Goal: Manage account settings: Manage account settings

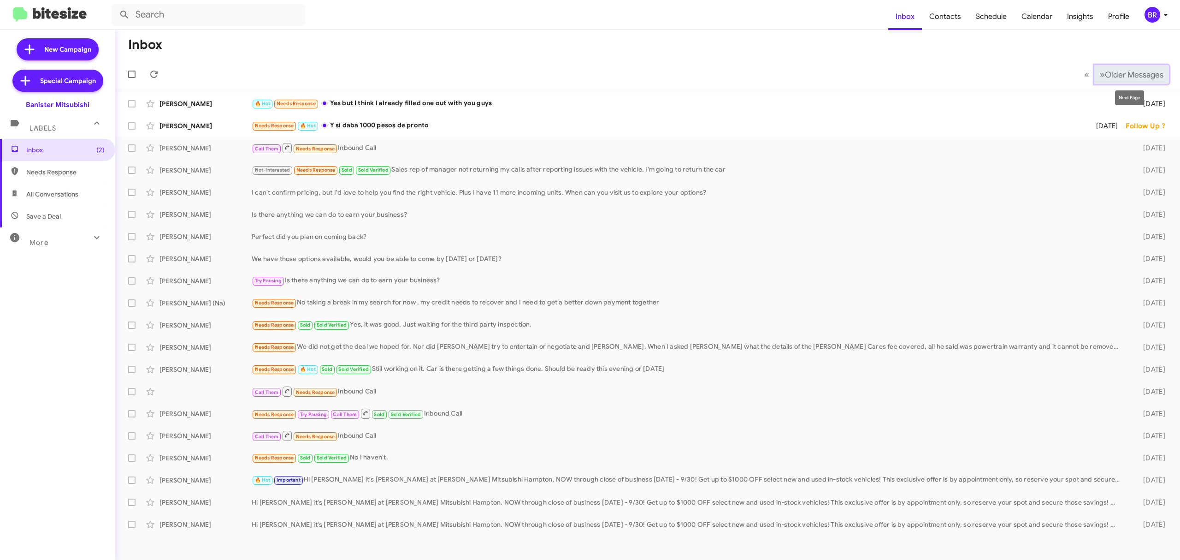
click at [1133, 75] on span "Older Messages" at bounding box center [1134, 75] width 59 height 10
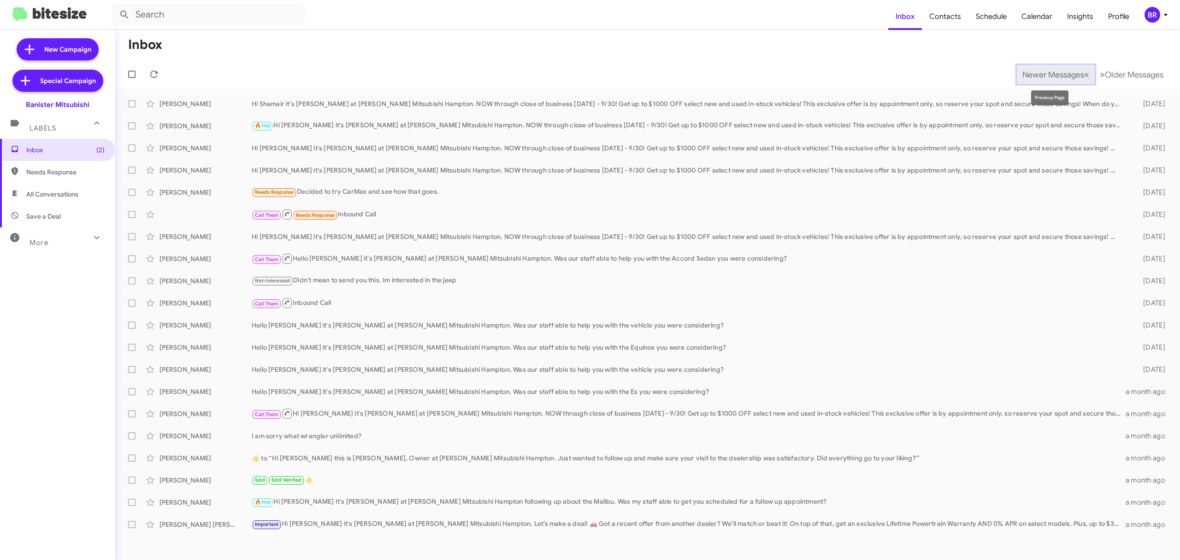
click at [1051, 79] on span "Newer Messages" at bounding box center [1053, 75] width 62 height 10
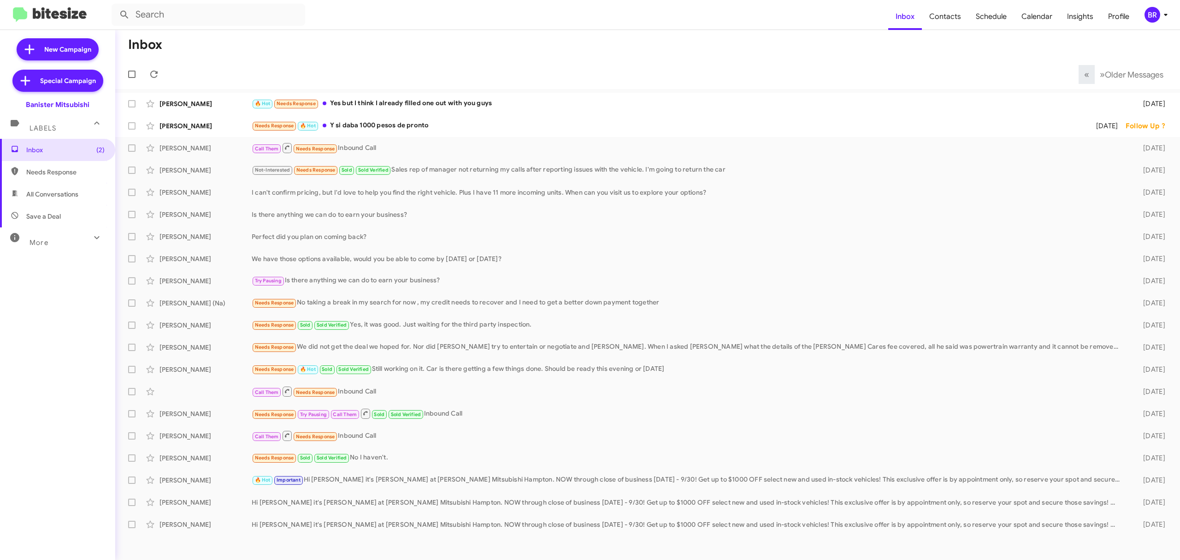
click at [1140, 13] on button "BR" at bounding box center [1153, 15] width 33 height 16
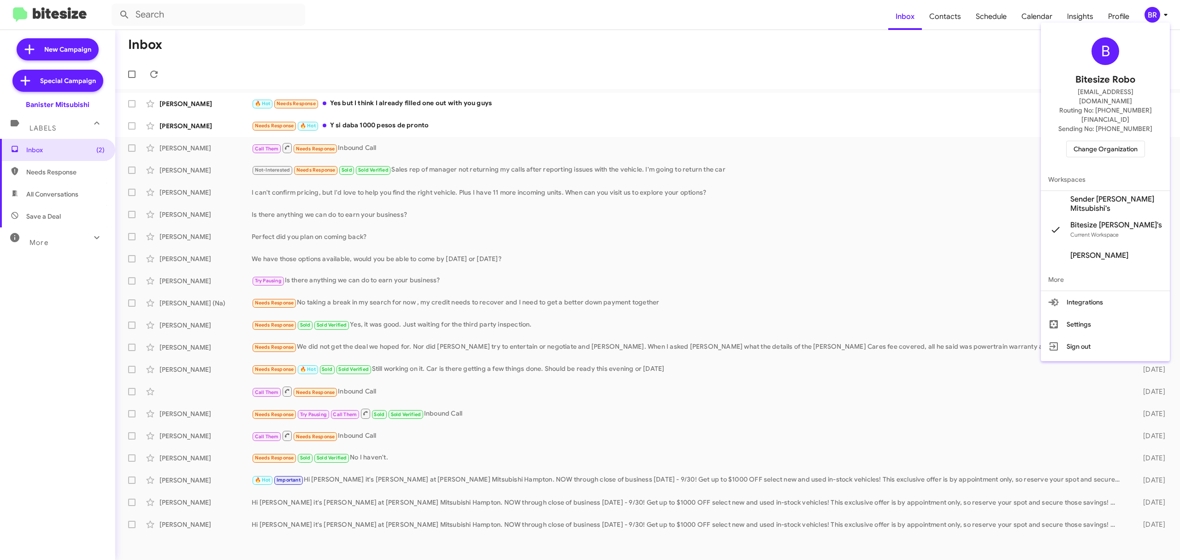
click at [1096, 141] on span "Change Organization" at bounding box center [1106, 149] width 64 height 16
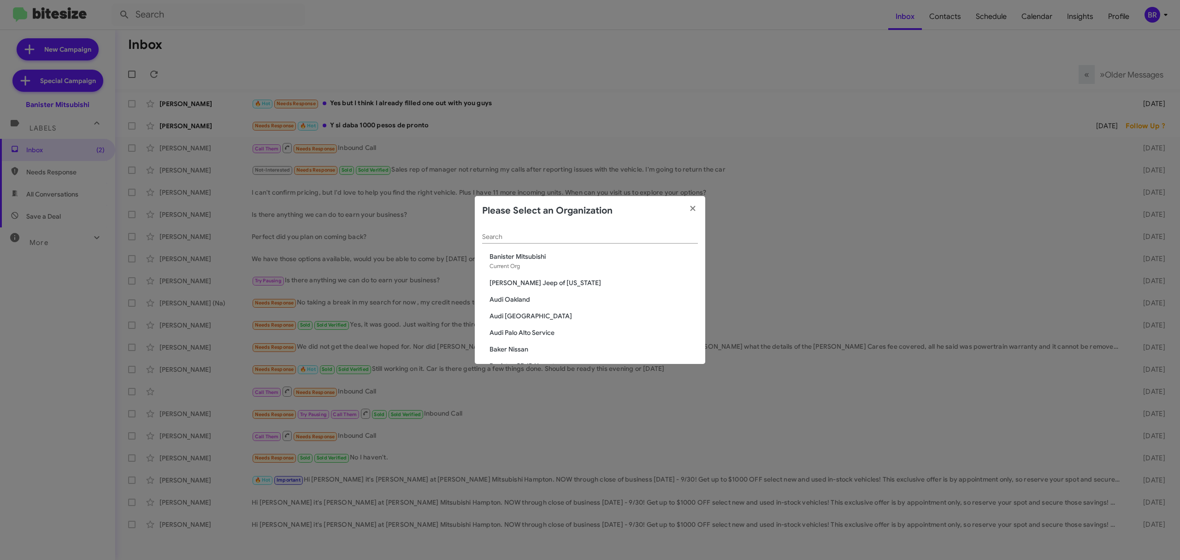
click at [581, 238] on input "Search" at bounding box center [590, 236] width 216 height 7
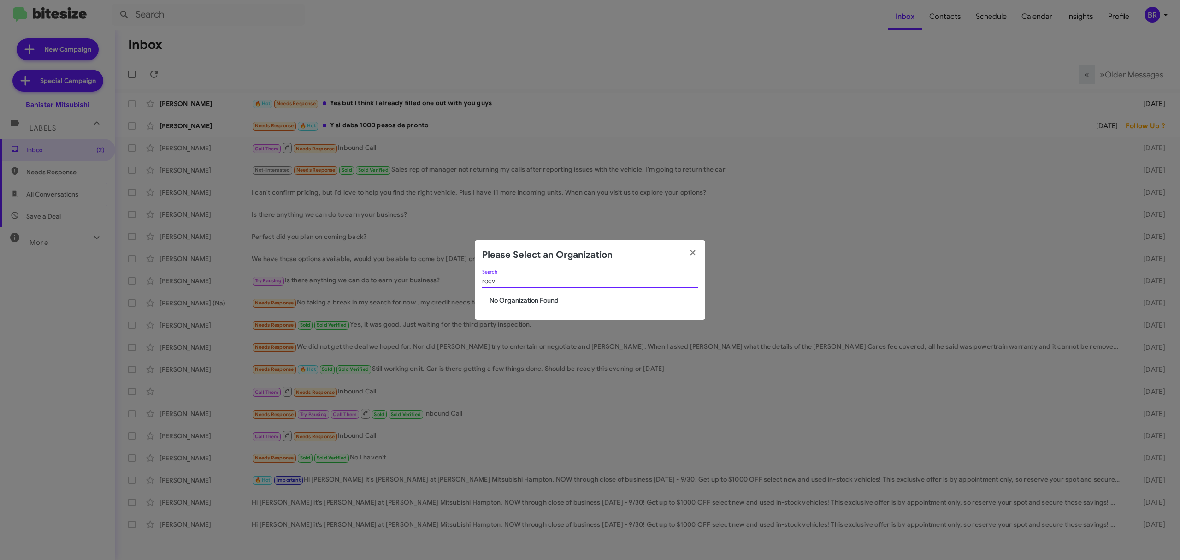
type input "rocv"
click at [1163, 13] on modal-container "Please Select an Organization rocv Search No Organization Found" at bounding box center [590, 280] width 1180 height 560
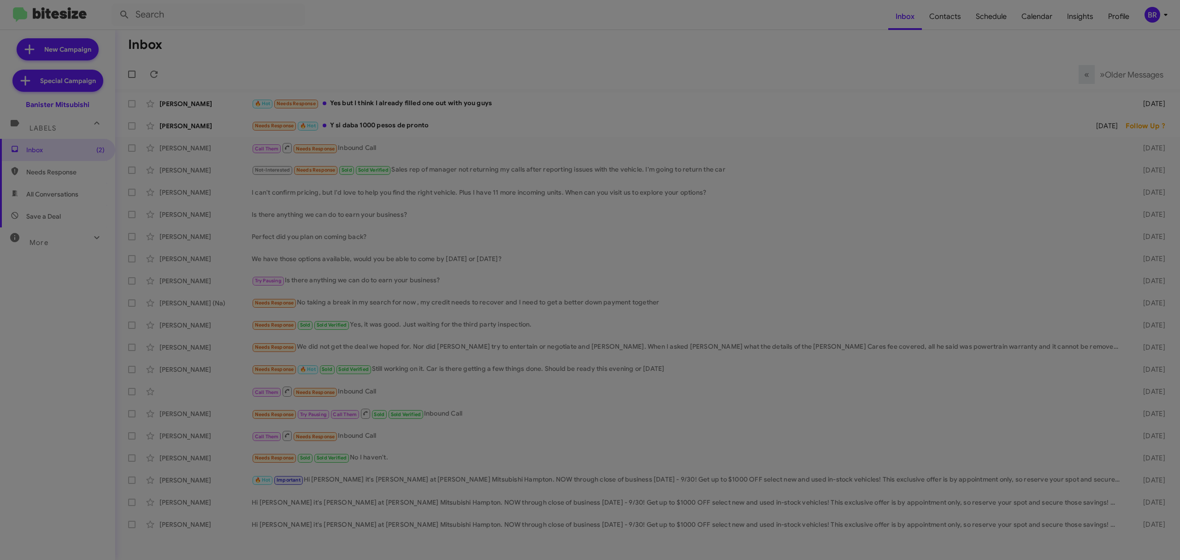
click at [1152, 6] on modal-container "Please Select an Organization rocv Search No Organization Found" at bounding box center [590, 280] width 1180 height 560
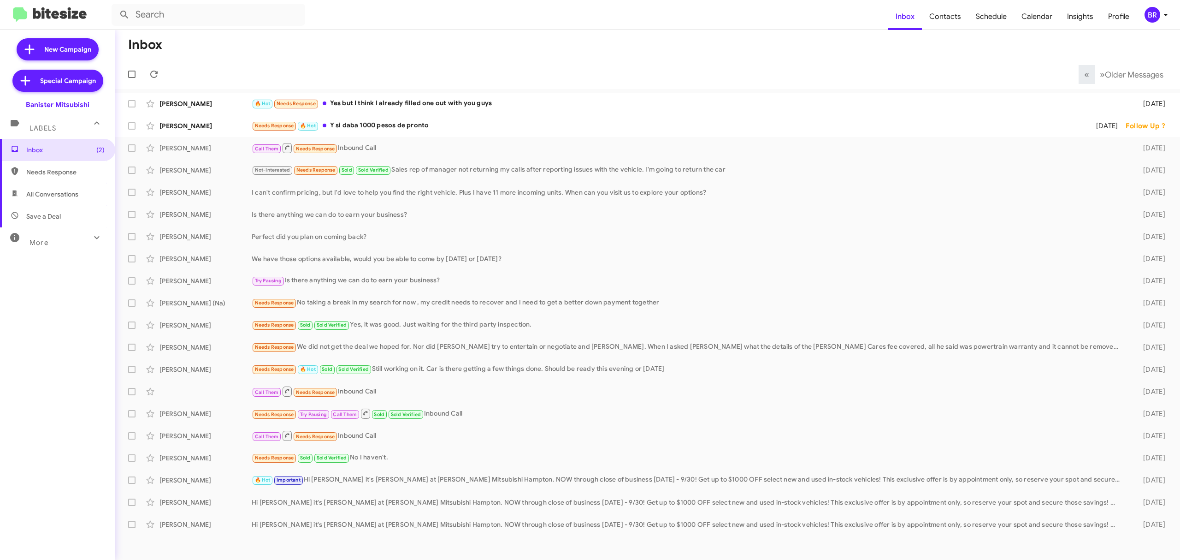
click at [1149, 12] on div "BR" at bounding box center [1153, 15] width 16 height 16
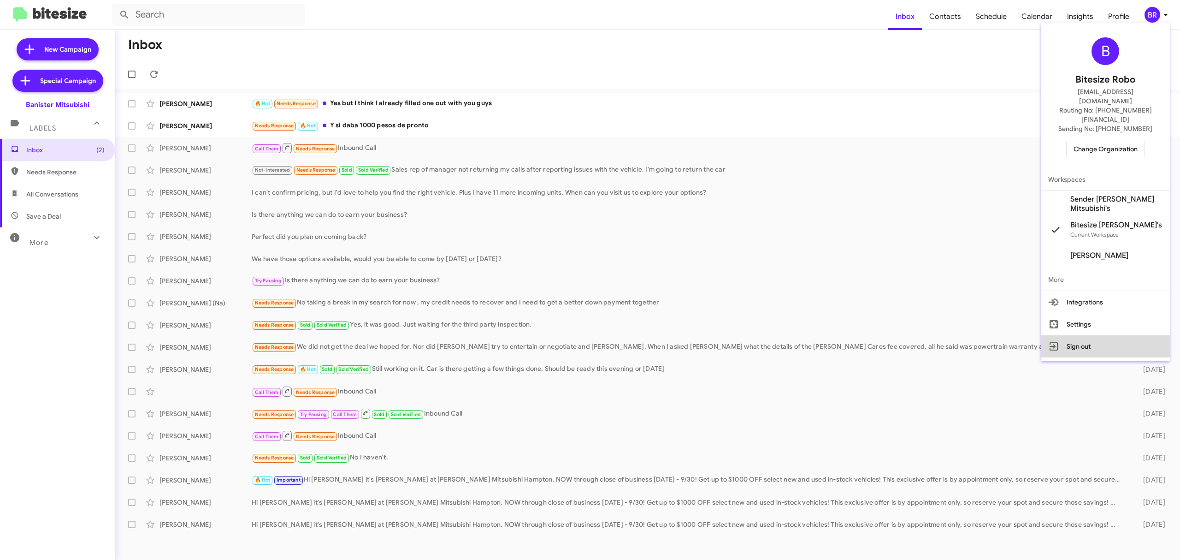
click at [1071, 335] on button "Sign out" at bounding box center [1105, 346] width 129 height 22
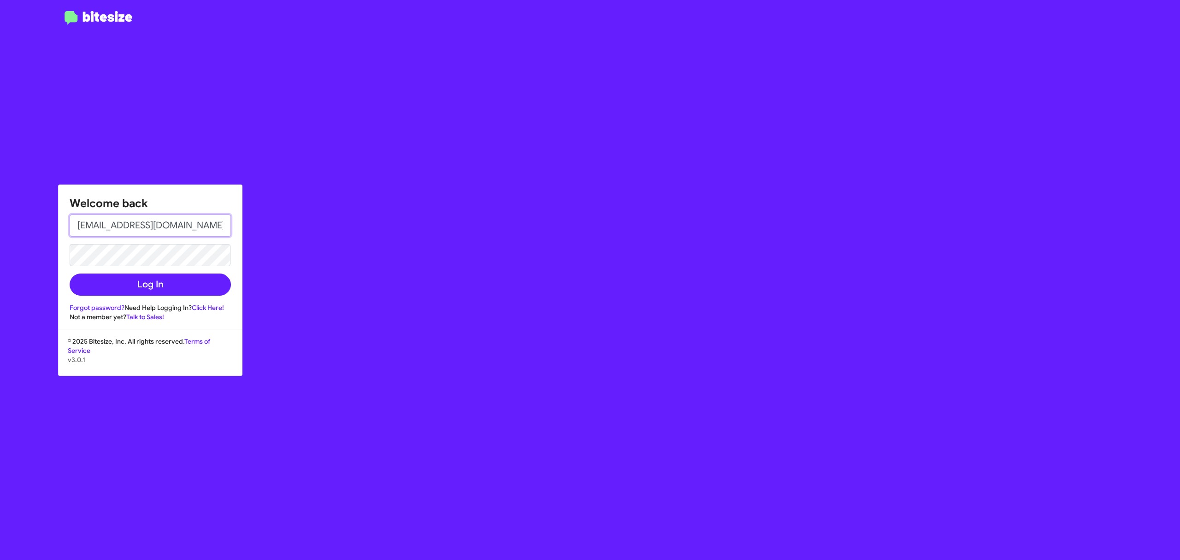
click at [174, 219] on input "[EMAIL_ADDRESS][DOMAIN_NAME]" at bounding box center [150, 225] width 161 height 22
type input "[PERSON_NAME][EMAIL_ADDRESS][DOMAIN_NAME]"
click at [139, 283] on button "Log In" at bounding box center [150, 284] width 161 height 22
